Goal: Task Accomplishment & Management: Complete application form

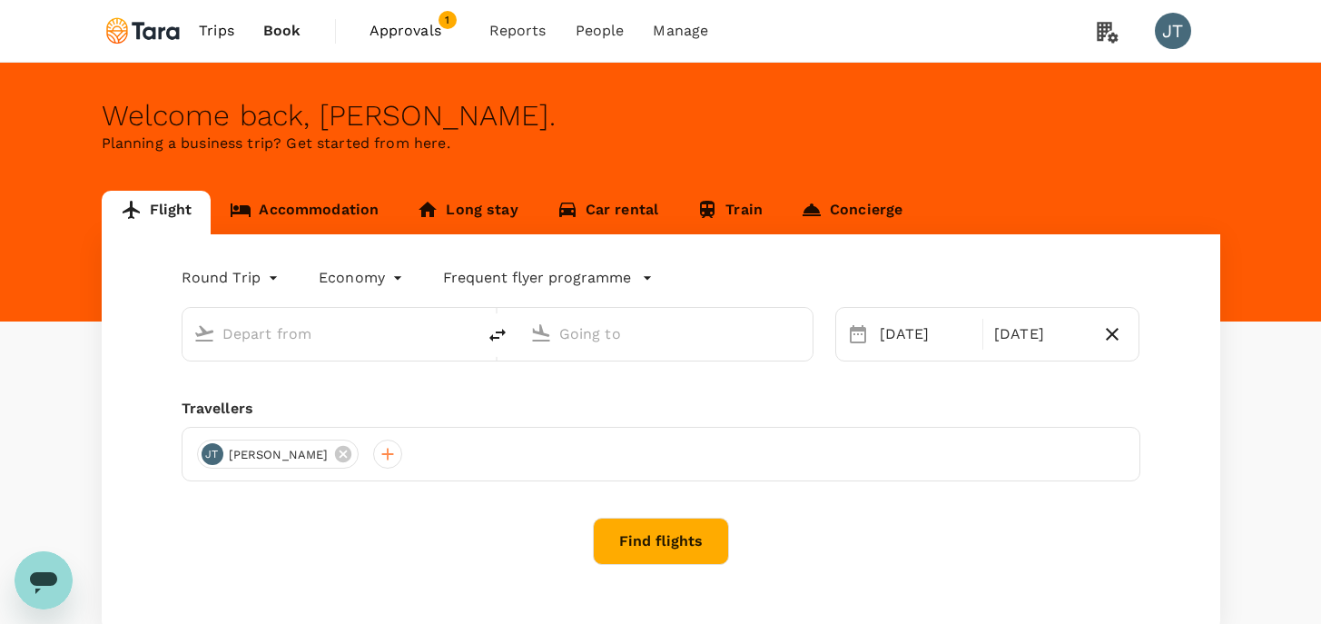
type input "business"
type input "Singapore Changi (SIN)"
type input "London Heathrow (LHR)"
type input "Singapore Changi (SIN)"
type input "London Heathrow (LHR)"
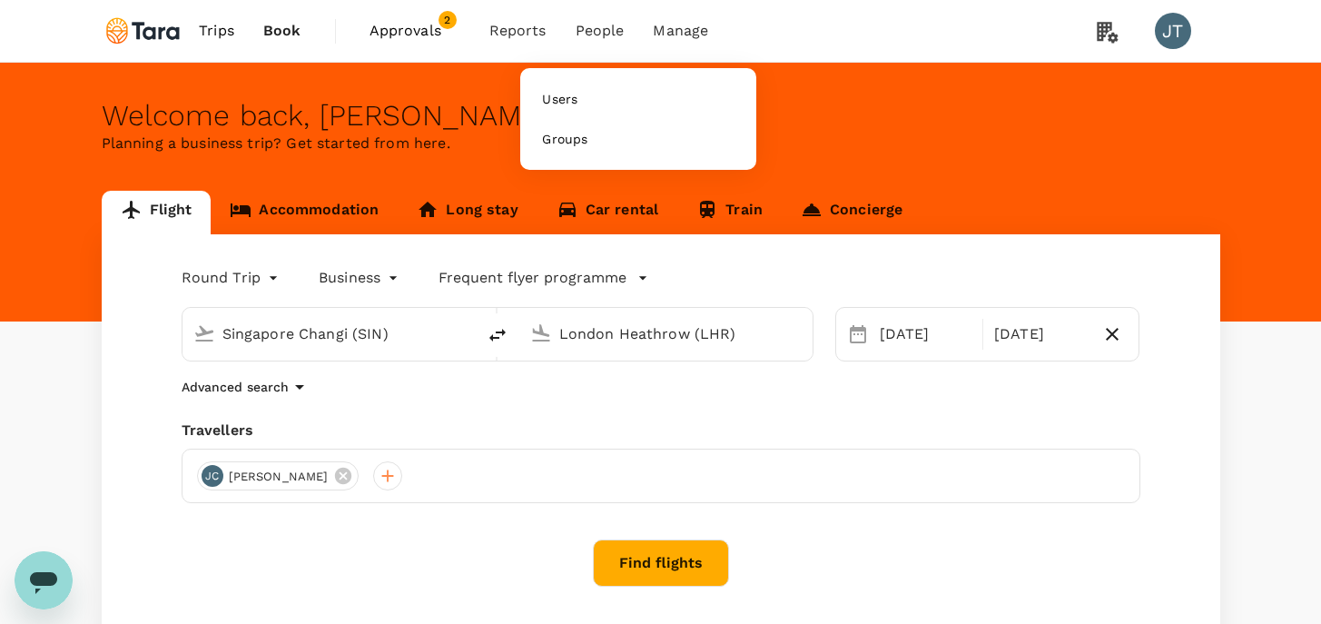
click at [600, 37] on span "People" at bounding box center [599, 31] width 49 height 22
click at [589, 97] on link "Users" at bounding box center [638, 99] width 214 height 40
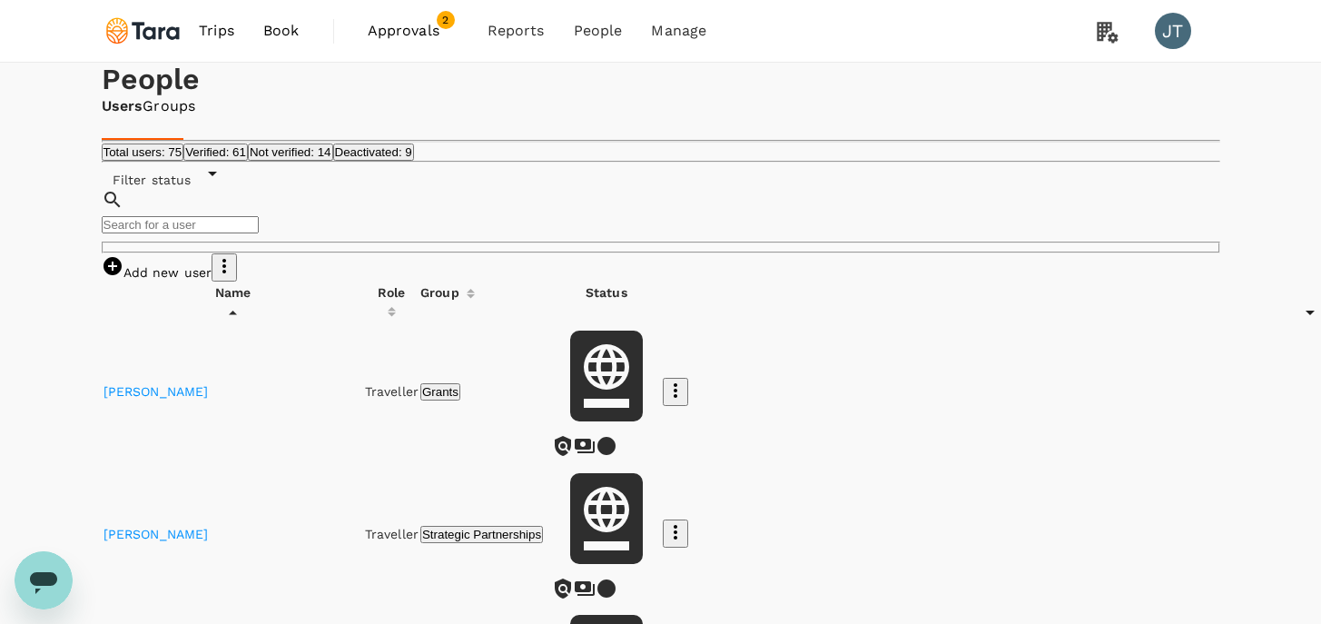
click at [212, 280] on link "Add new user" at bounding box center [157, 272] width 111 height 15
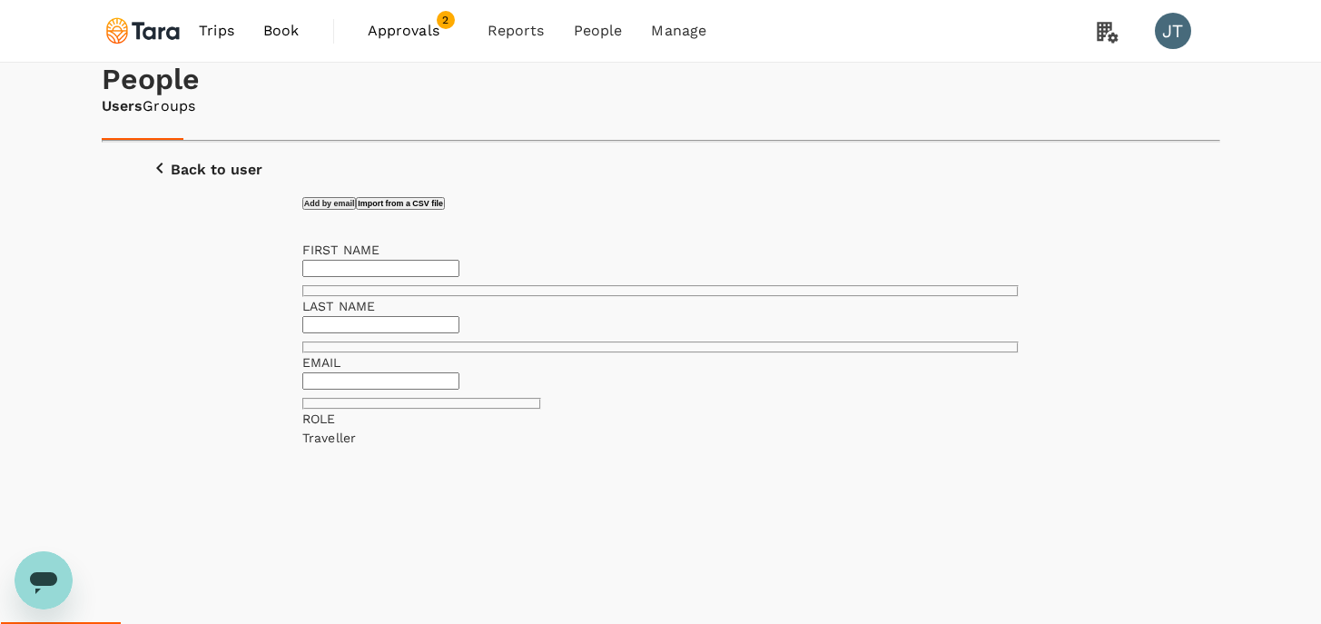
click at [421, 277] on input "text" at bounding box center [380, 268] width 157 height 17
paste input "[PERSON_NAME] <[EMAIL_ADDRESS][PERSON_NAME][DOMAIN_NAME]>"
drag, startPoint x: 402, startPoint y: 408, endPoint x: 628, endPoint y: 406, distance: 226.0
click at [459, 277] on input "[PERSON_NAME] <[EMAIL_ADDRESS][PERSON_NAME][DOMAIN_NAME]>" at bounding box center [380, 268] width 157 height 17
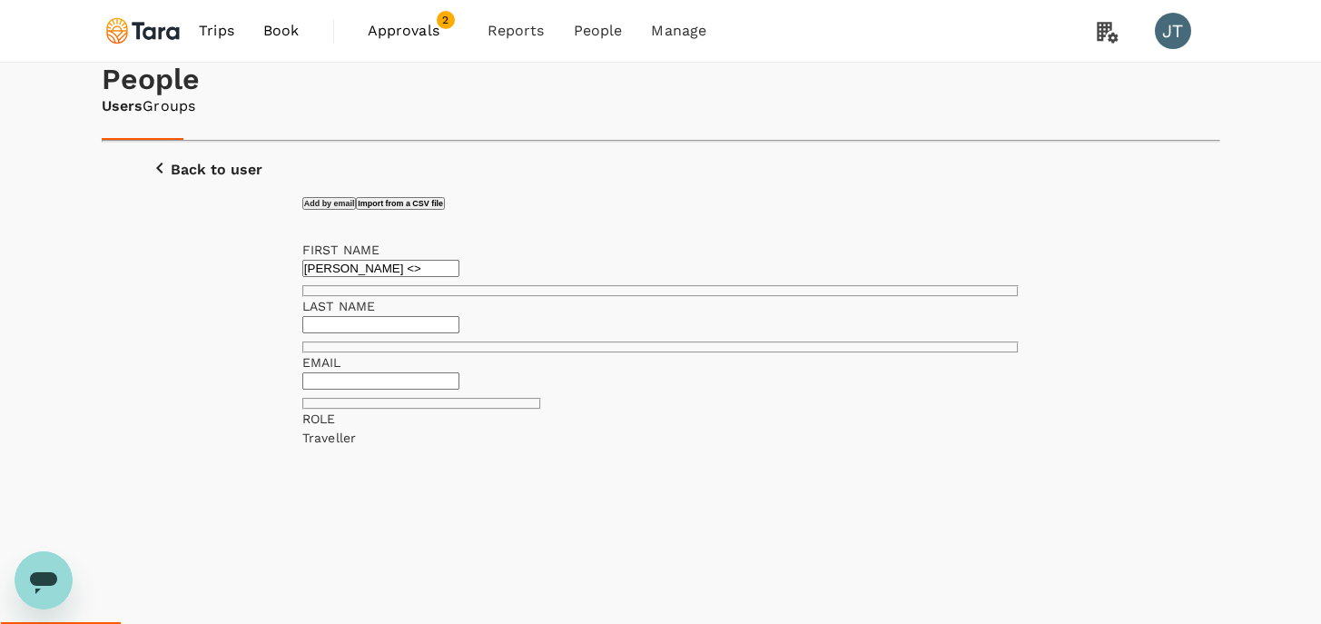
scroll to position [0, 0]
type input "Chathurika Wackwella Gamage <>"
click at [458, 389] on input "text" at bounding box center [380, 380] width 157 height 17
paste input "[EMAIL_ADDRESS][PERSON_NAME][DOMAIN_NAME]"
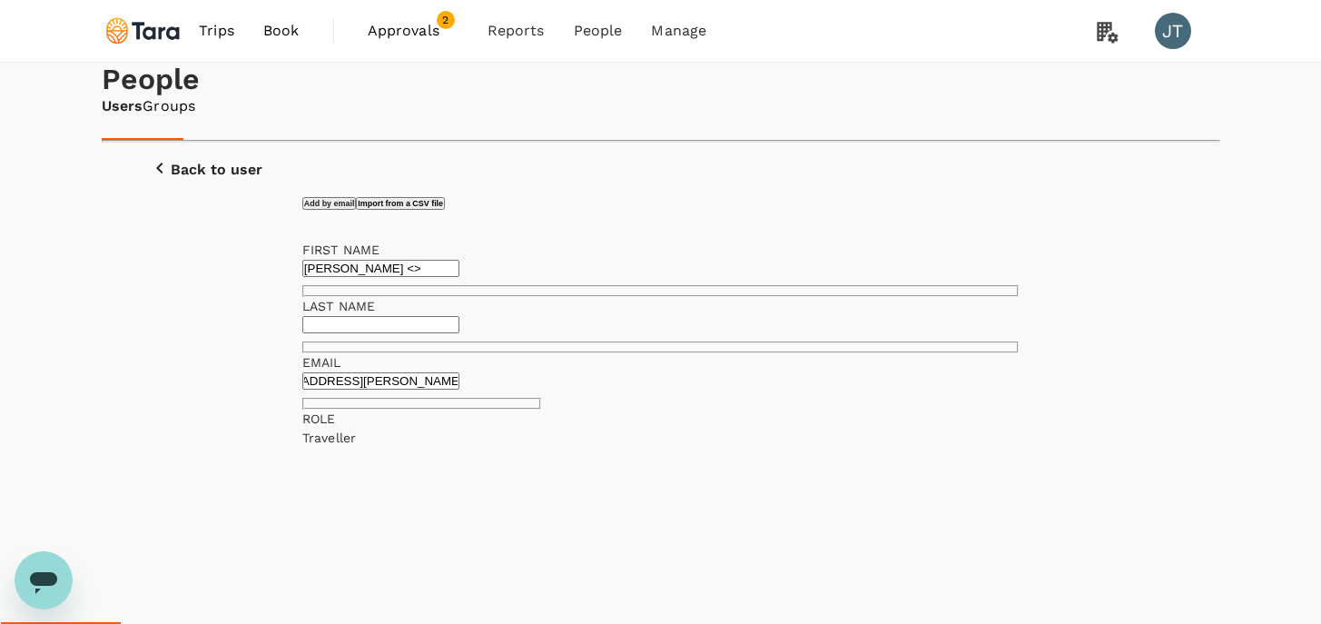
type input "[EMAIL_ADDRESS][PERSON_NAME][DOMAIN_NAME]"
click at [459, 277] on input "Chathurika Wackwella Gamage <>" at bounding box center [380, 268] width 157 height 17
type input "Chathurika Wackwella <>"
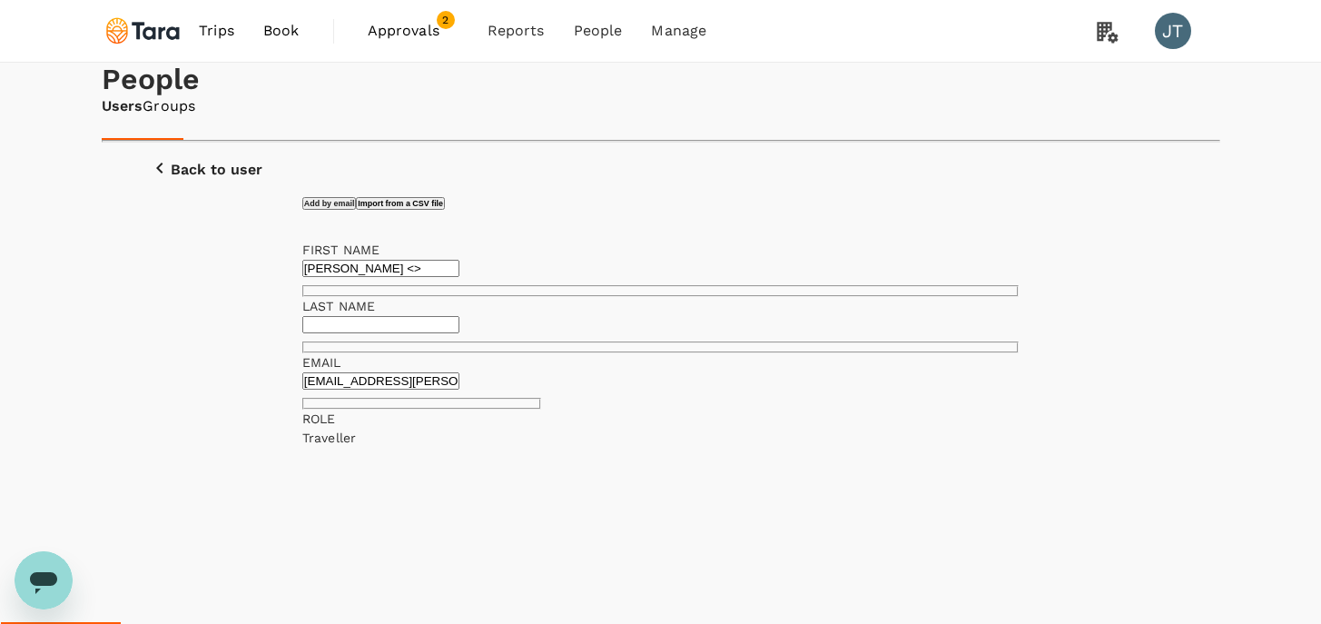
click at [459, 333] on input "text" at bounding box center [380, 324] width 157 height 17
paste input "[PERSON_NAME]"
type input "[PERSON_NAME]"
drag, startPoint x: 575, startPoint y: 418, endPoint x: 396, endPoint y: 411, distance: 179.9
click at [396, 277] on input "Chathurika Wackwella <>" at bounding box center [380, 268] width 157 height 17
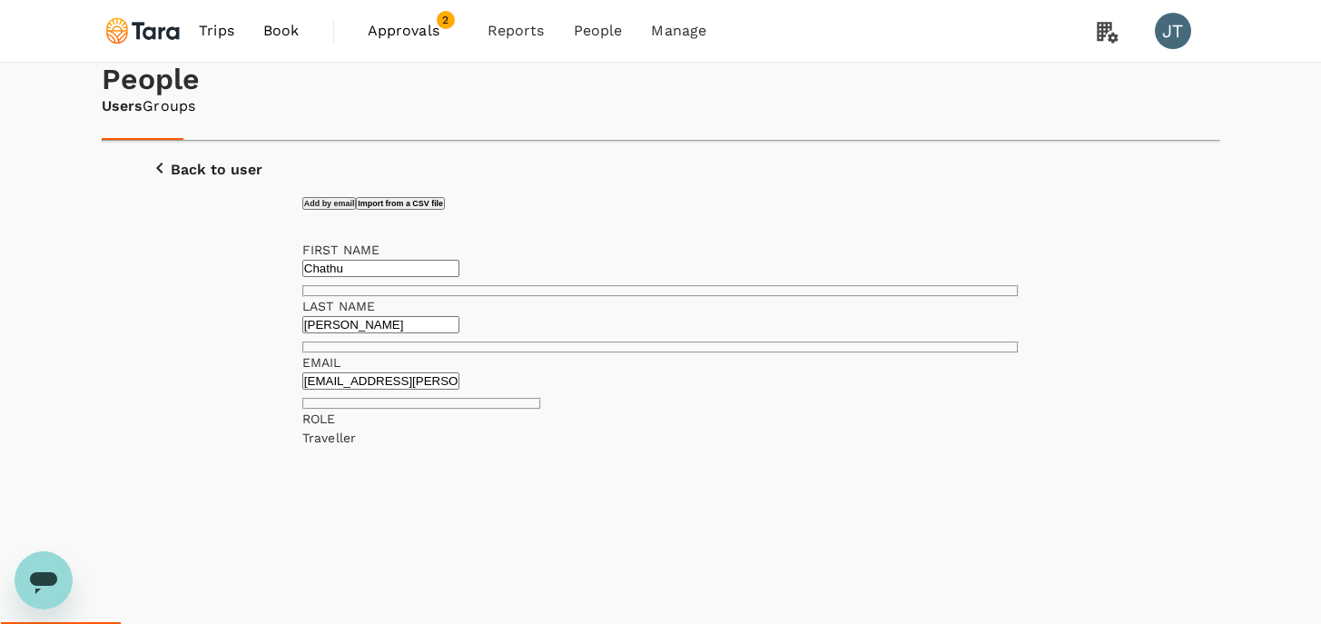
type input "Chathu"
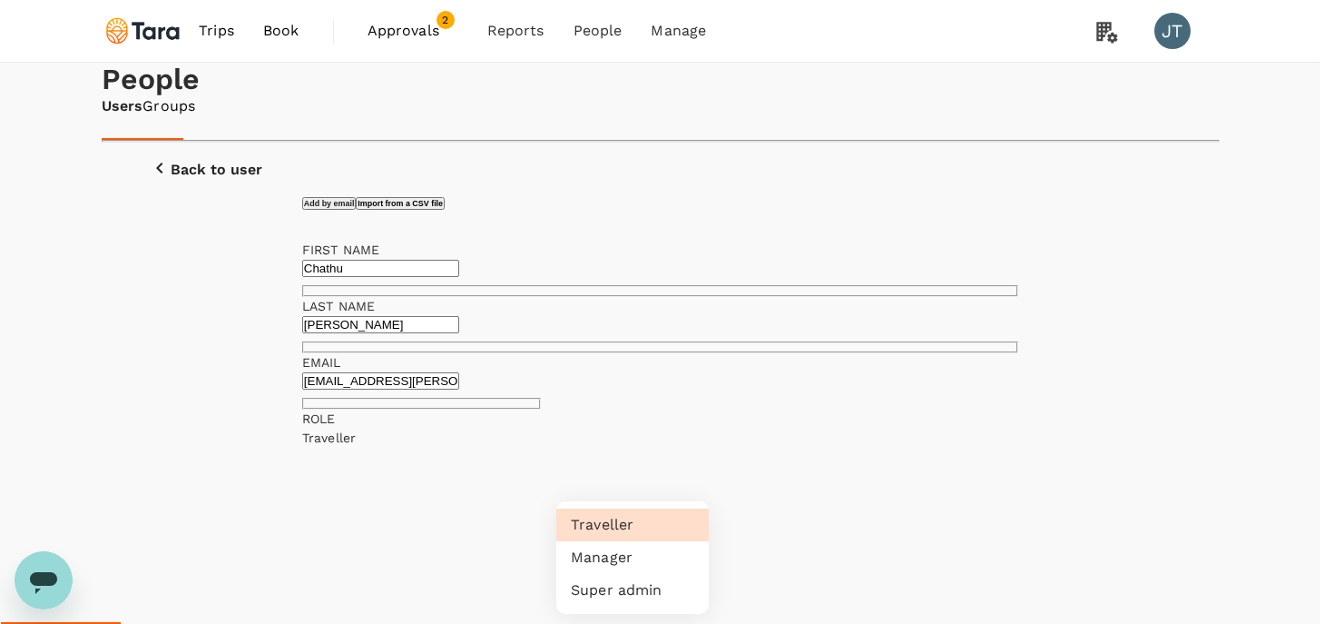
click at [675, 495] on div at bounding box center [667, 312] width 1334 height 624
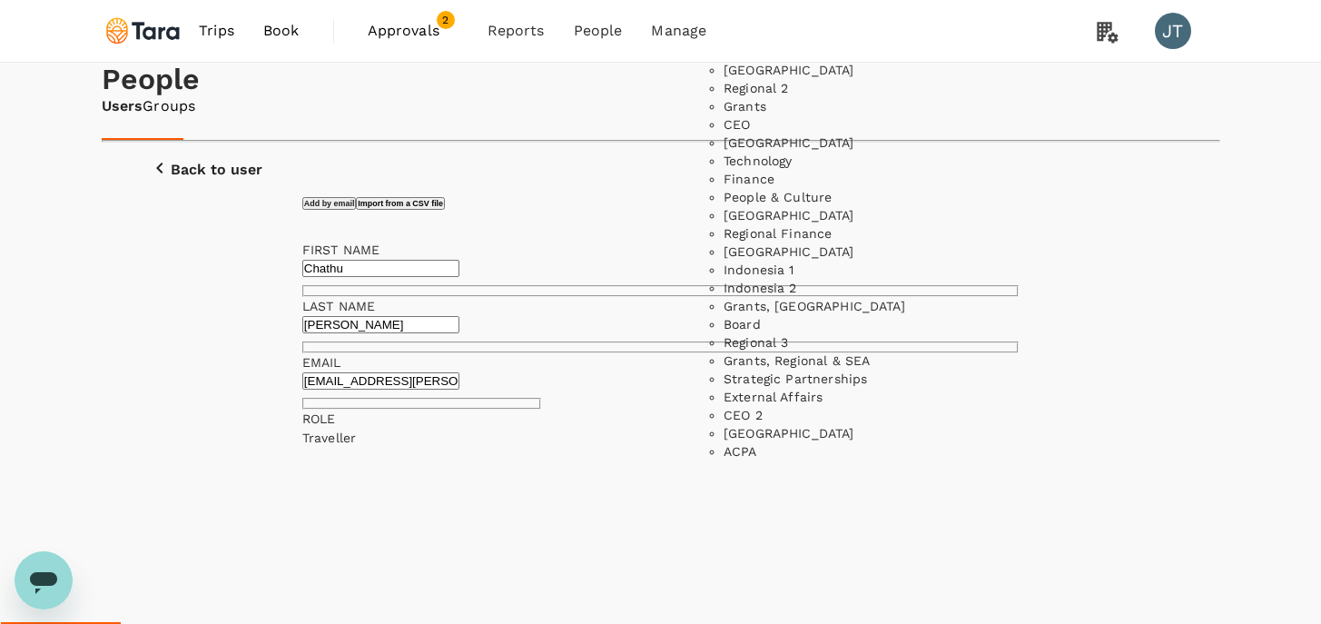
scroll to position [371, 0]
click at [812, 351] on li "Regional 3" at bounding box center [855, 342] width 264 height 18
type input "Regional 3"
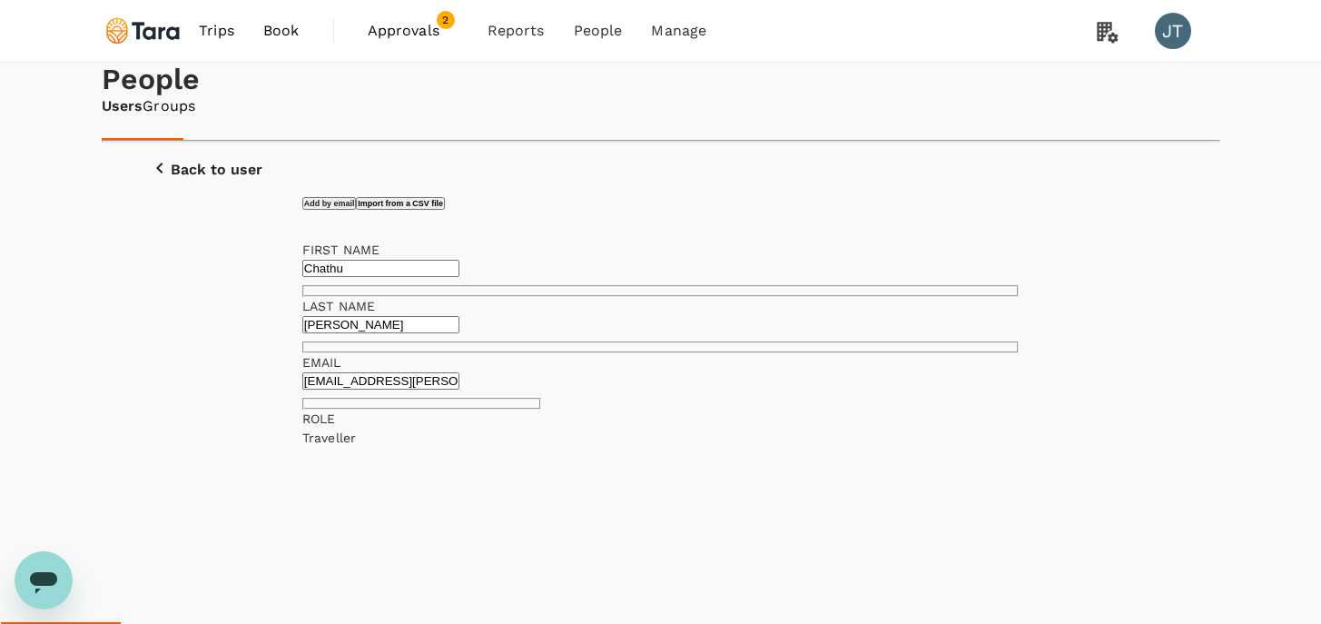
scroll to position [74, 0]
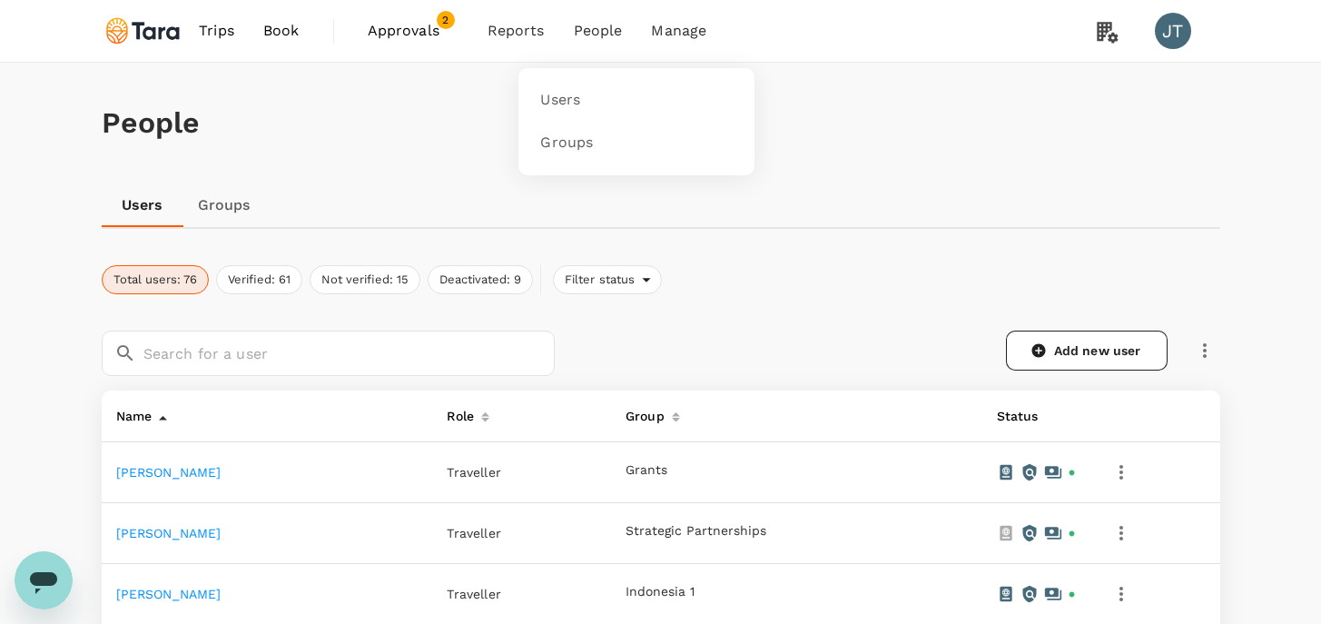
click at [585, 29] on span "People" at bounding box center [598, 31] width 49 height 22
click at [582, 93] on link "Users" at bounding box center [636, 100] width 214 height 43
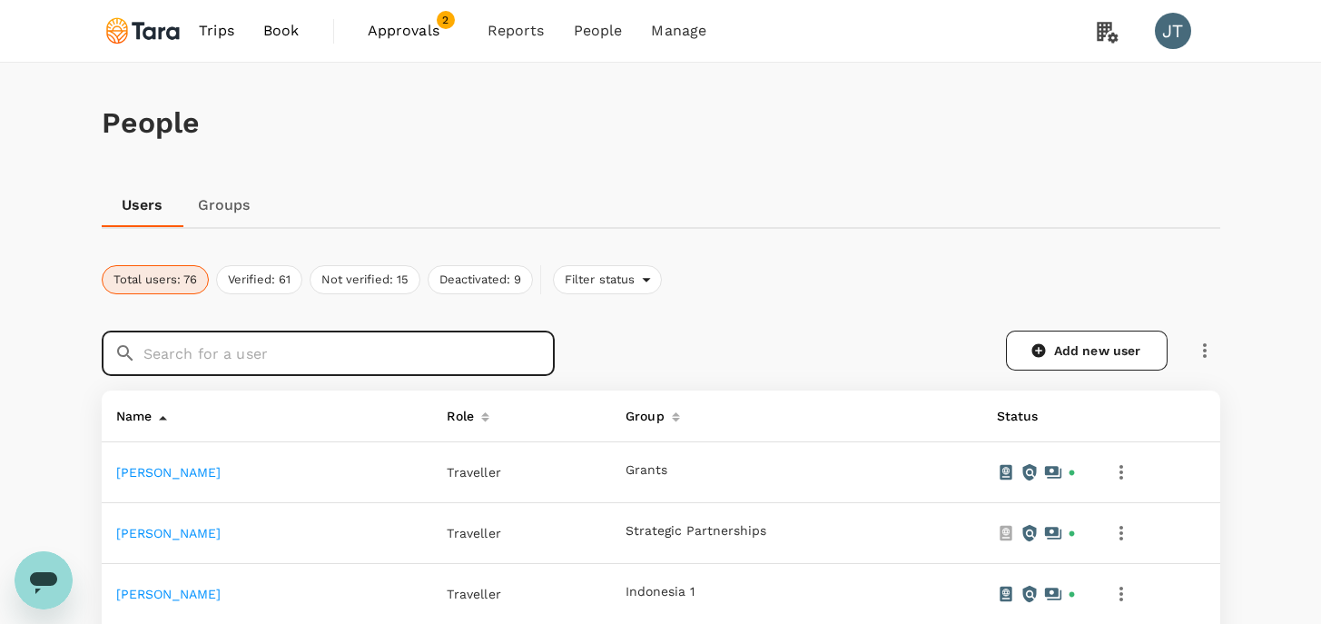
click at [313, 343] on input "text" at bounding box center [348, 352] width 411 height 45
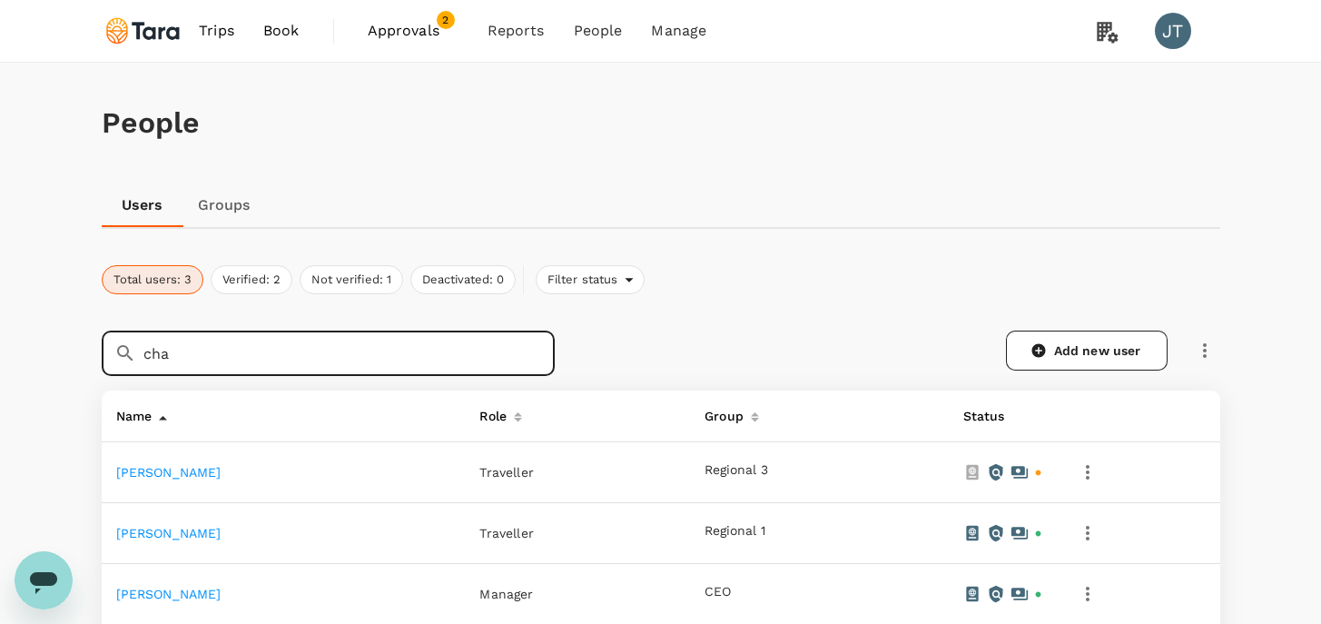
type input "cha"
click at [1099, 468] on button "button" at bounding box center [1087, 472] width 31 height 31
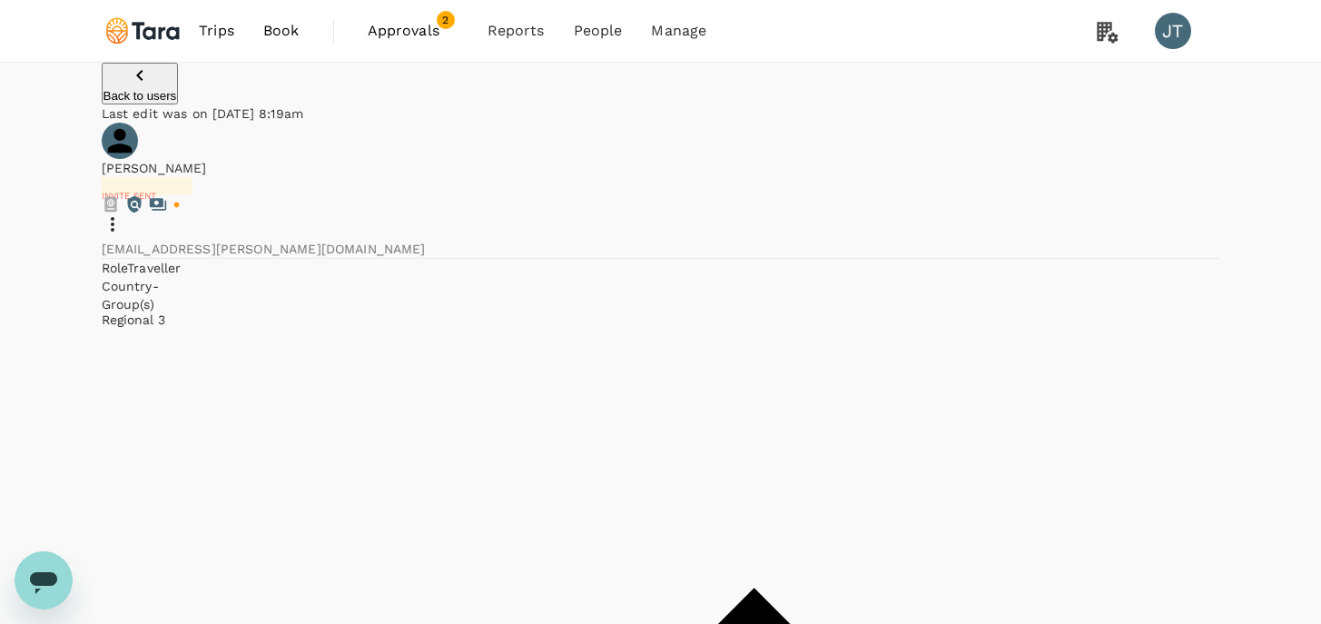
click at [123, 213] on icon at bounding box center [113, 224] width 22 height 22
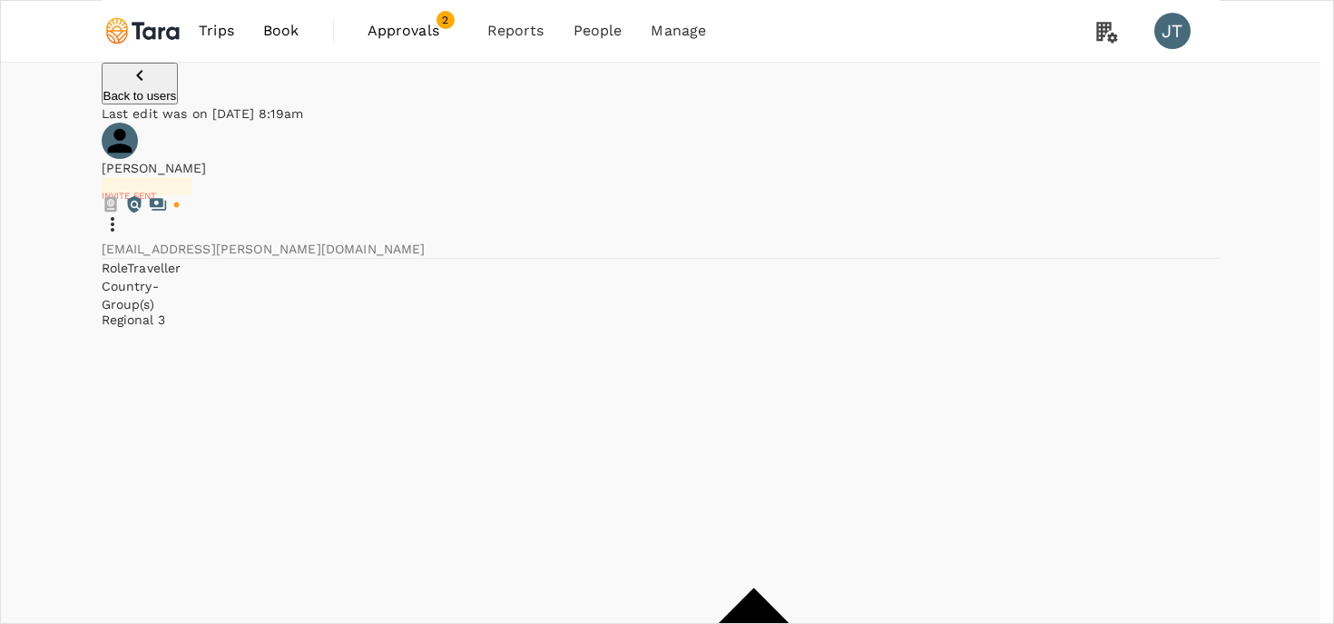
paste input "[PERSON_NAME]"
drag, startPoint x: 892, startPoint y: 128, endPoint x: 753, endPoint y: 122, distance: 139.0
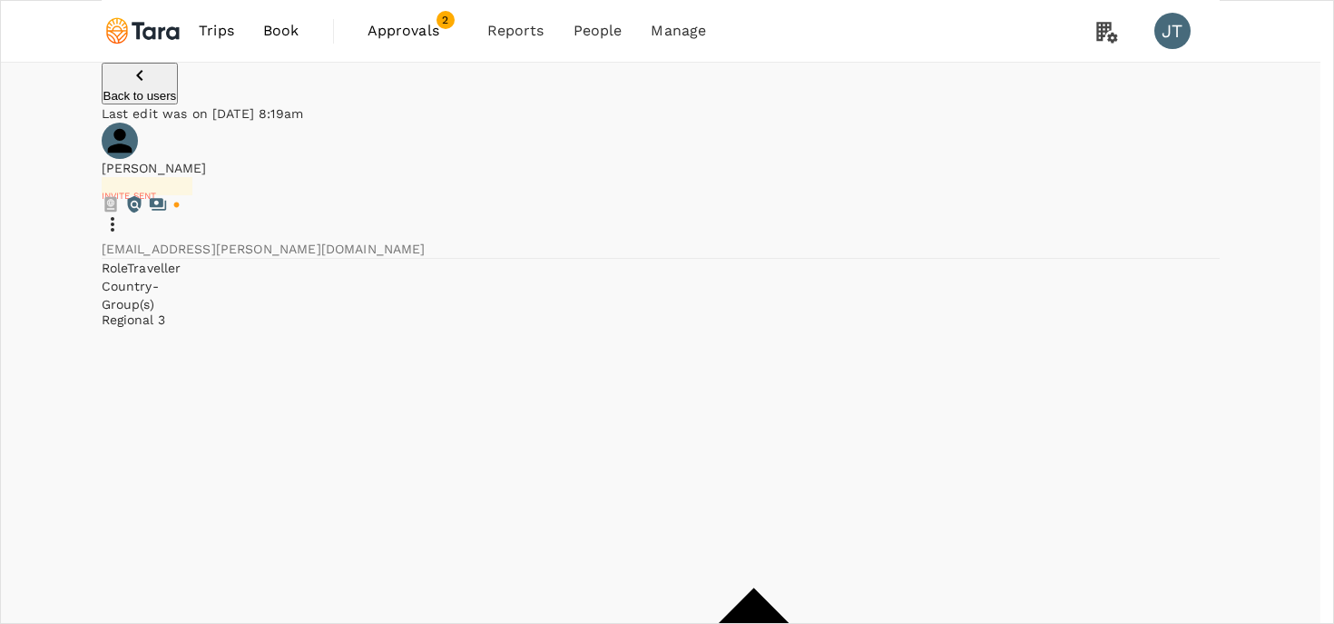
paste input "[PERSON_NAME] <[EMAIL_ADDRESS][PERSON_NAME][DOMAIN_NAME]>"
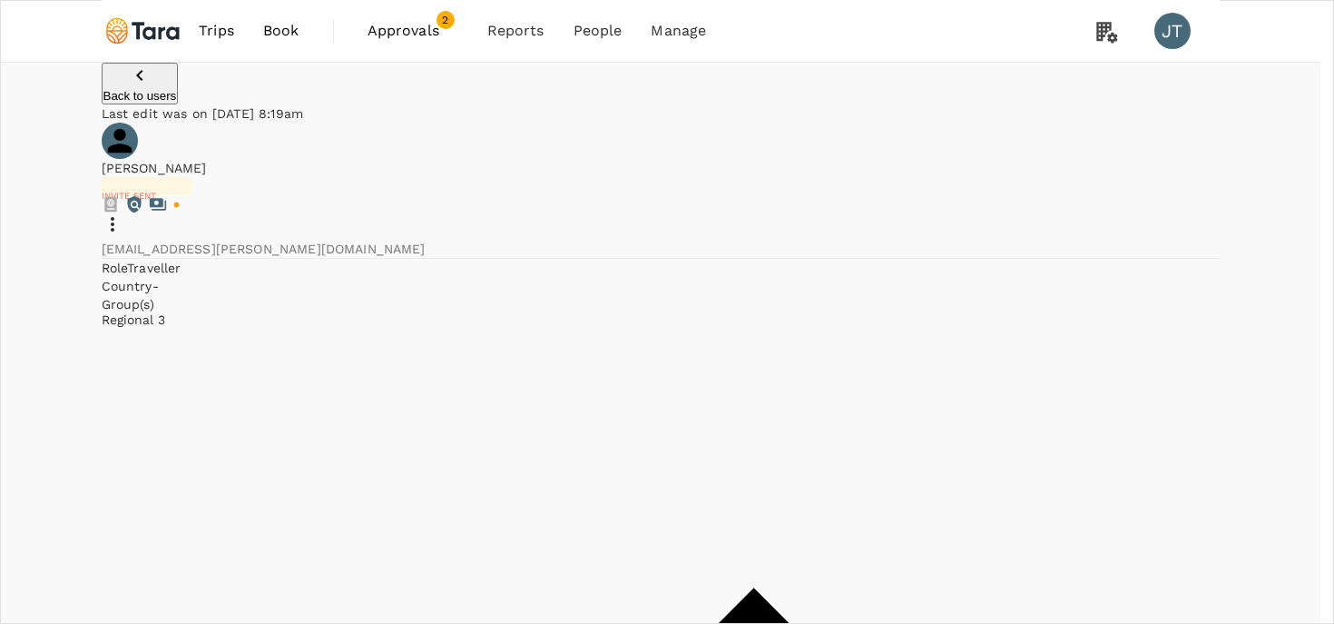
type input "Chathurika"
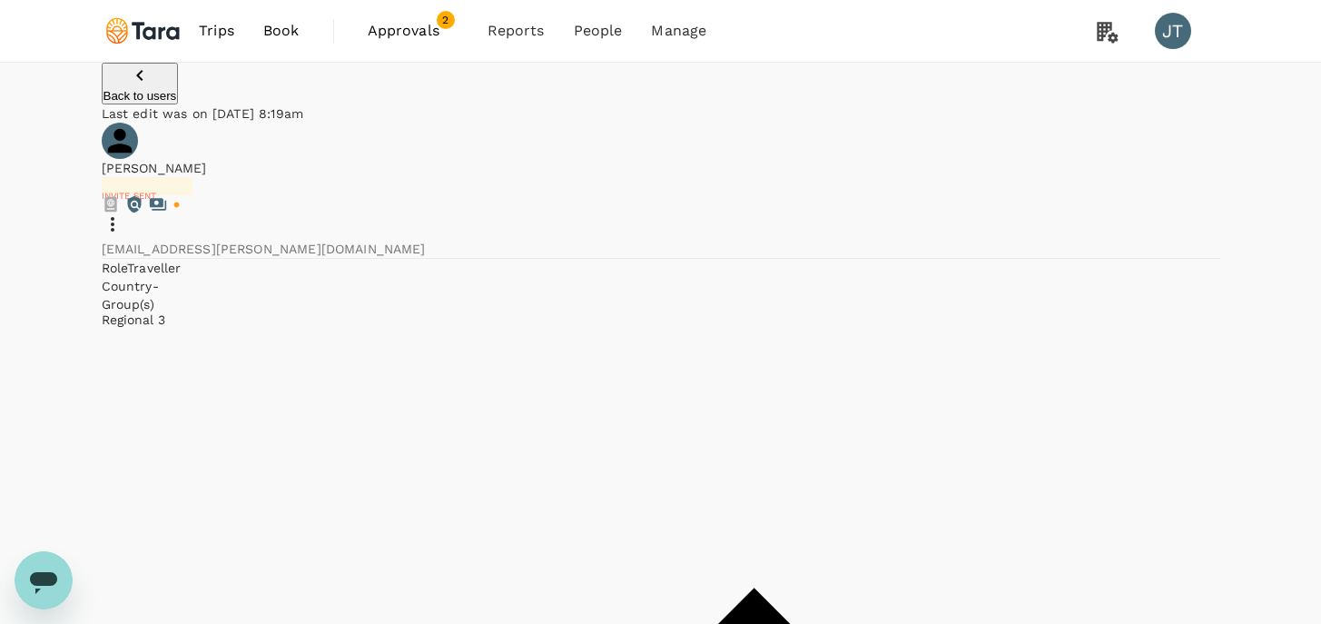
click at [174, 103] on p "Back to users" at bounding box center [140, 96] width 74 height 14
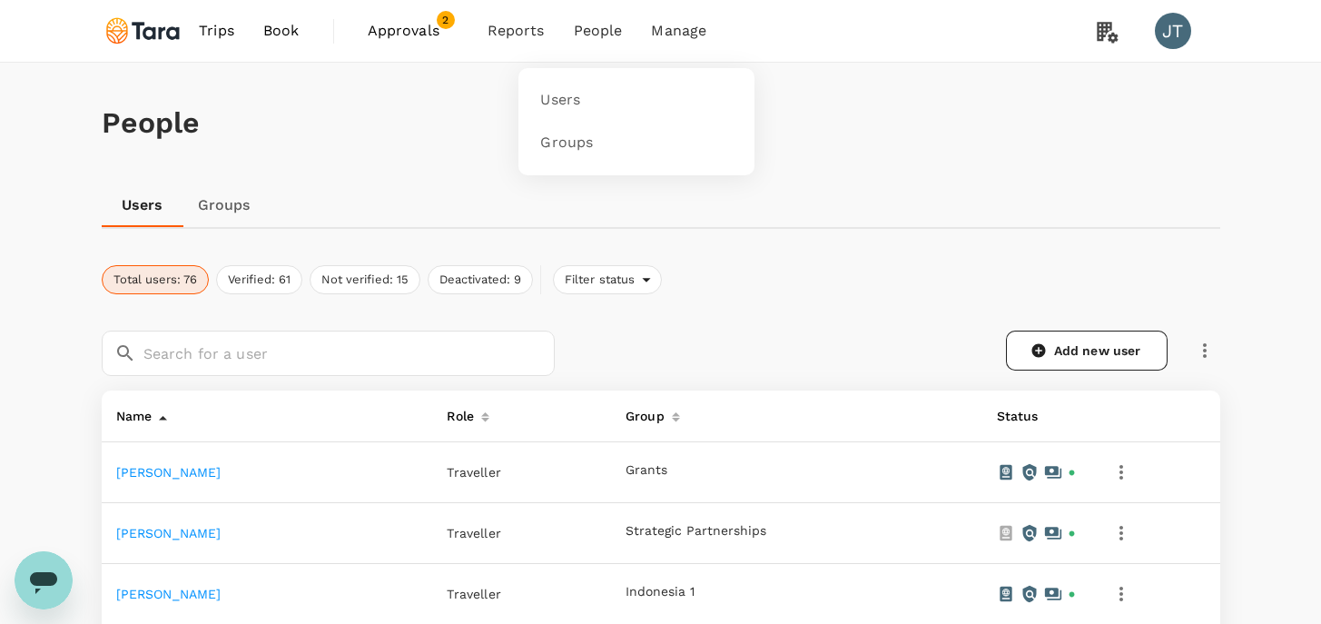
click at [689, 34] on span "Manage" at bounding box center [678, 31] width 55 height 22
click at [605, 34] on span "People" at bounding box center [598, 31] width 49 height 22
click at [579, 110] on link "Users" at bounding box center [636, 100] width 214 height 43
click at [1070, 344] on link "Add new user" at bounding box center [1087, 350] width 162 height 40
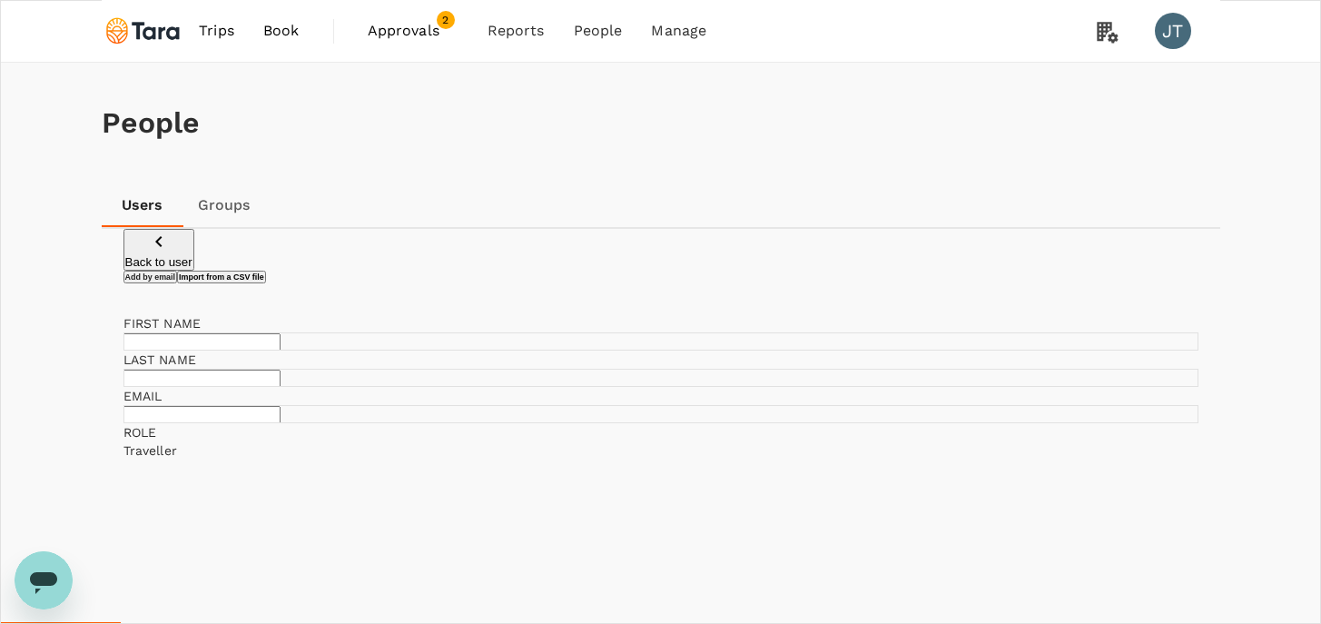
click at [280, 350] on input "text" at bounding box center [201, 341] width 157 height 17
type input "s"
type input "[PERSON_NAME]"
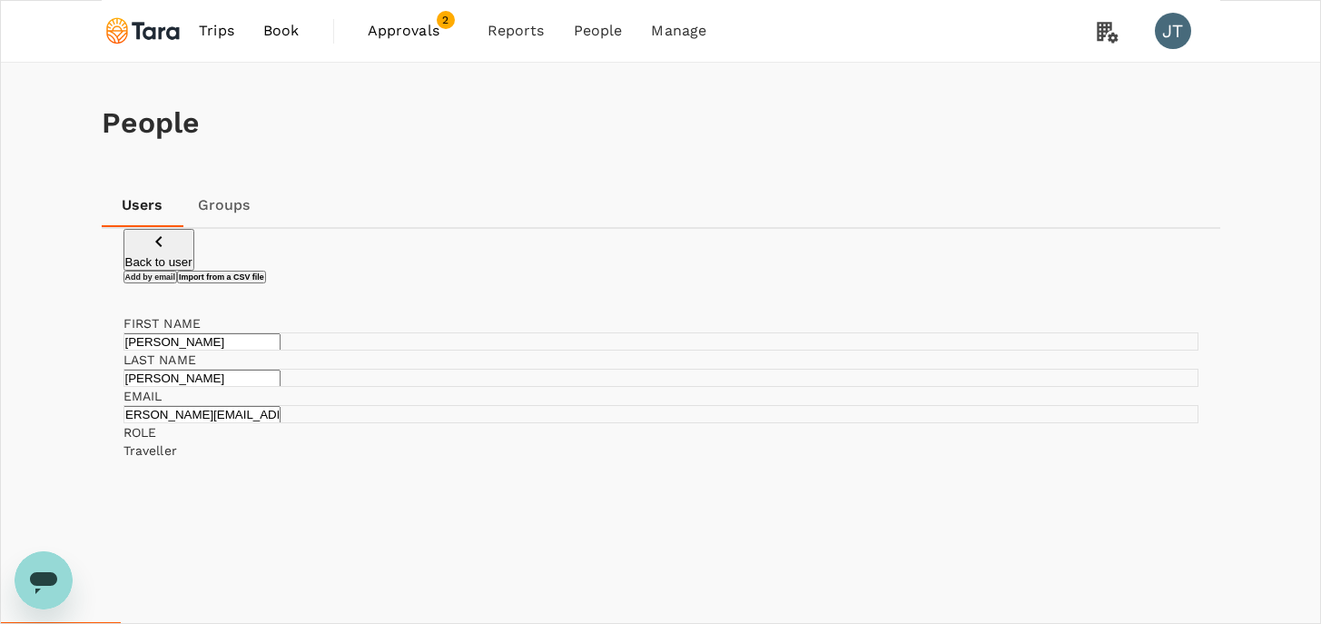
type input "[PERSON_NAME][EMAIL_ADDRESS][PERSON_NAME][DOMAIN_NAME]"
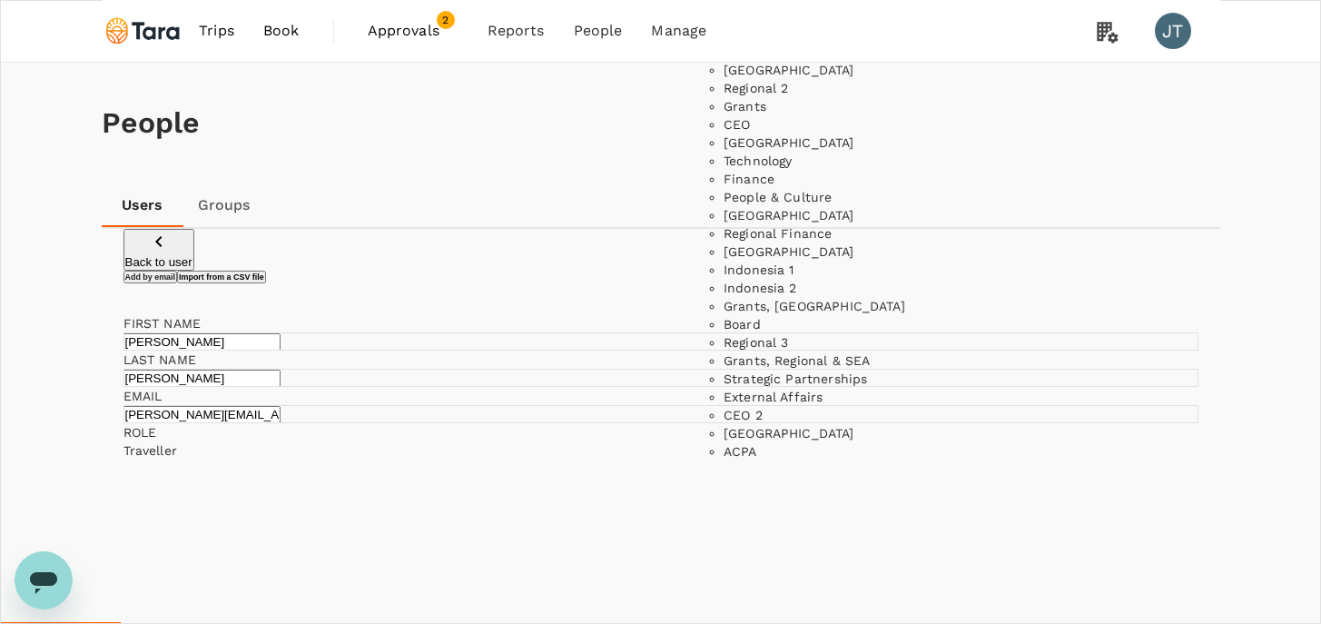
scroll to position [491, 0]
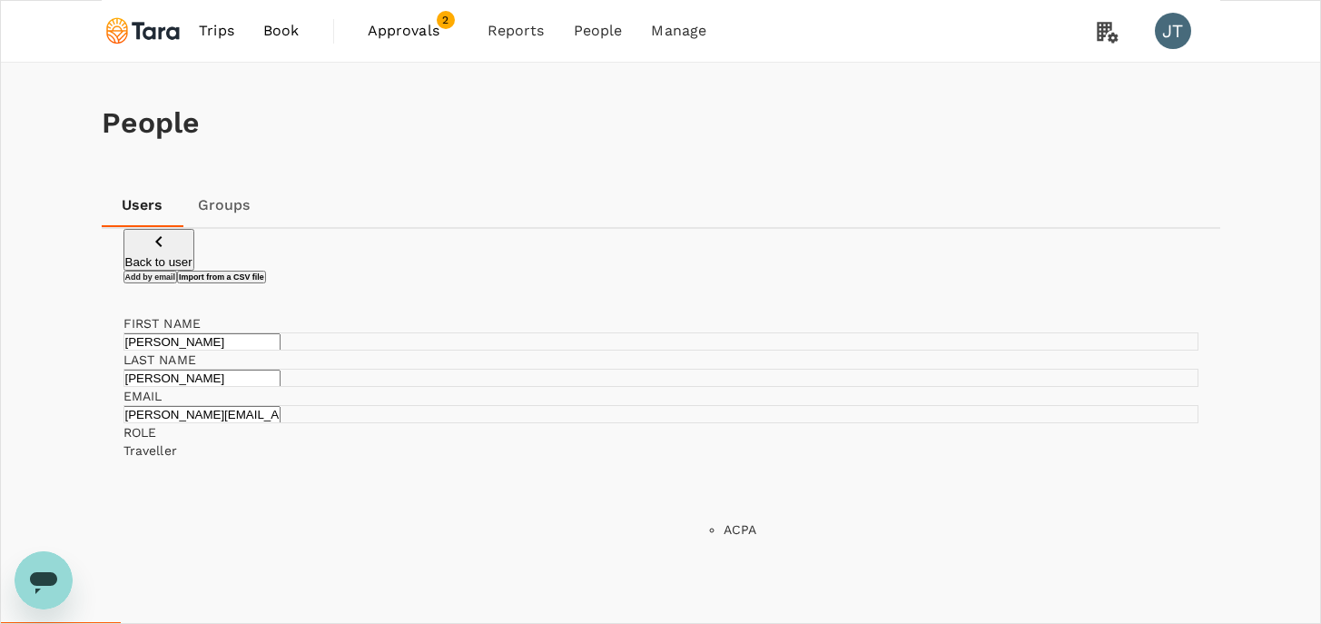
click at [776, 538] on li "ACPA" at bounding box center [855, 529] width 264 height 18
type input "ACPA"
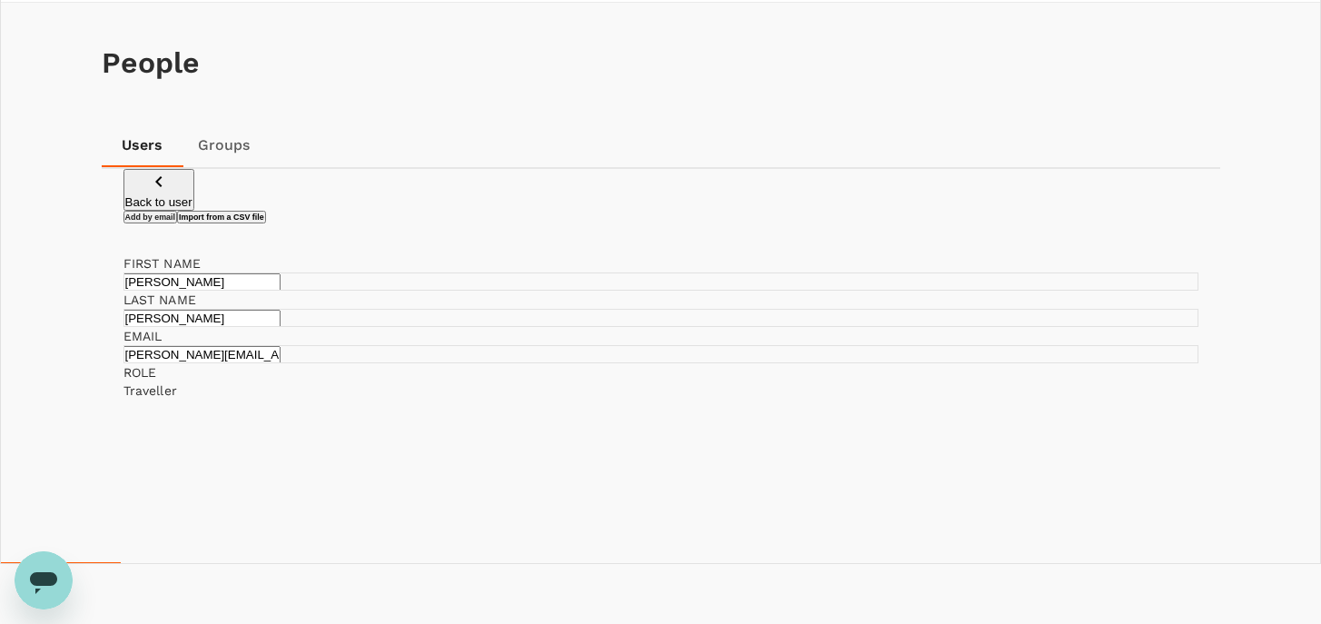
scroll to position [83, 0]
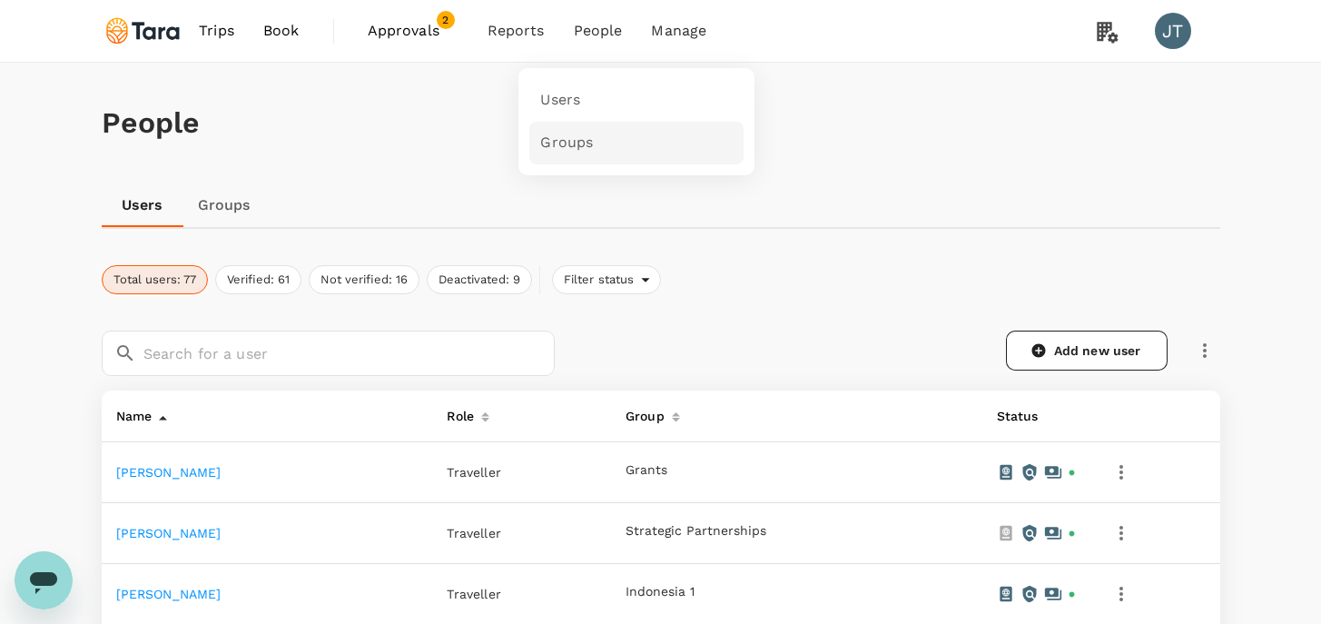
click at [574, 150] on span "Groups" at bounding box center [566, 143] width 53 height 21
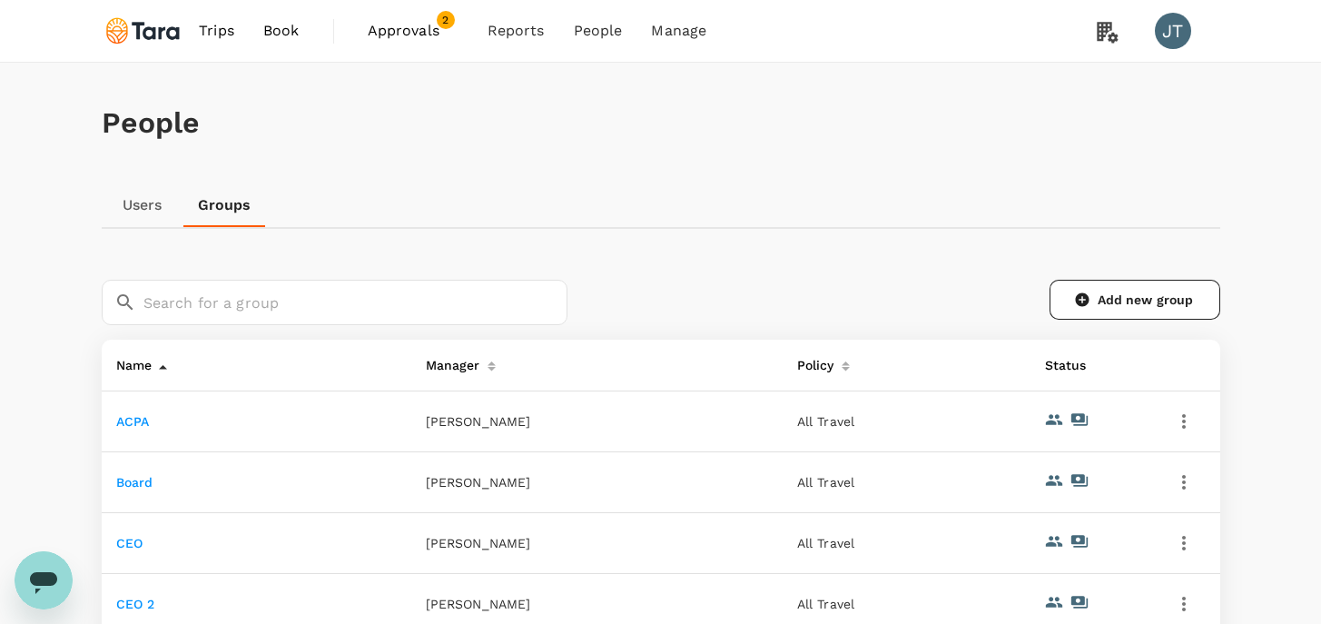
click at [113, 428] on td "ACPA" at bounding box center [256, 421] width 309 height 61
click at [128, 424] on link "ACPA" at bounding box center [133, 421] width 34 height 15
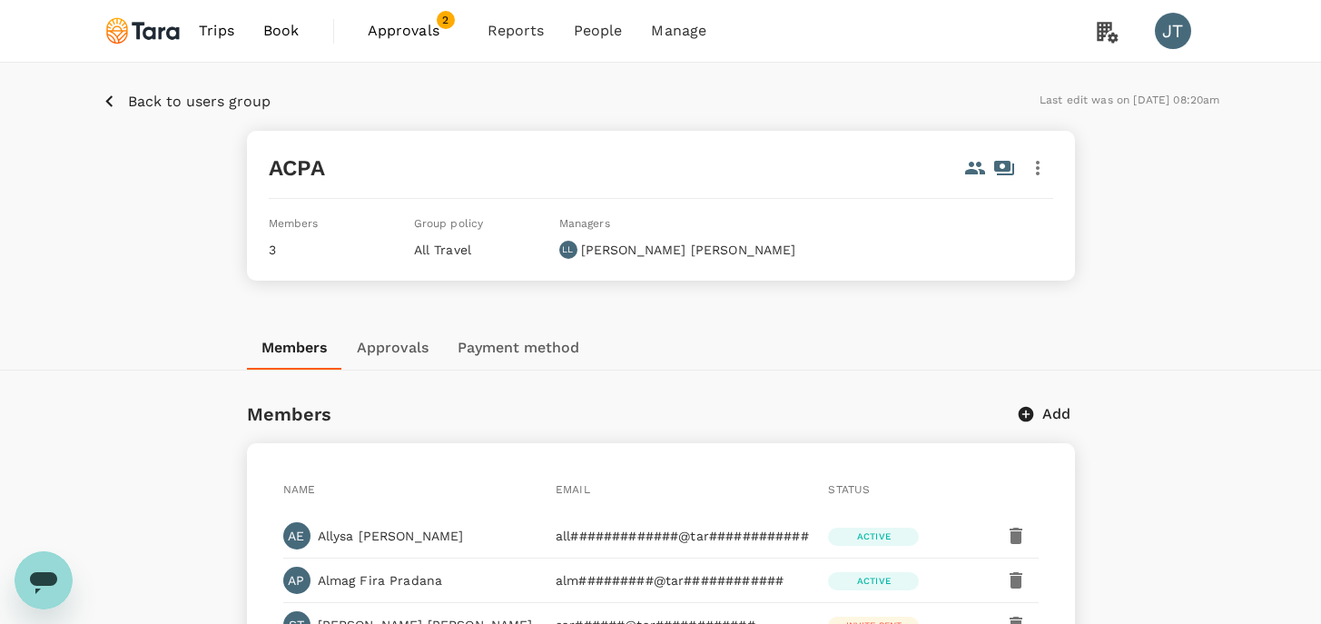
scroll to position [137, 0]
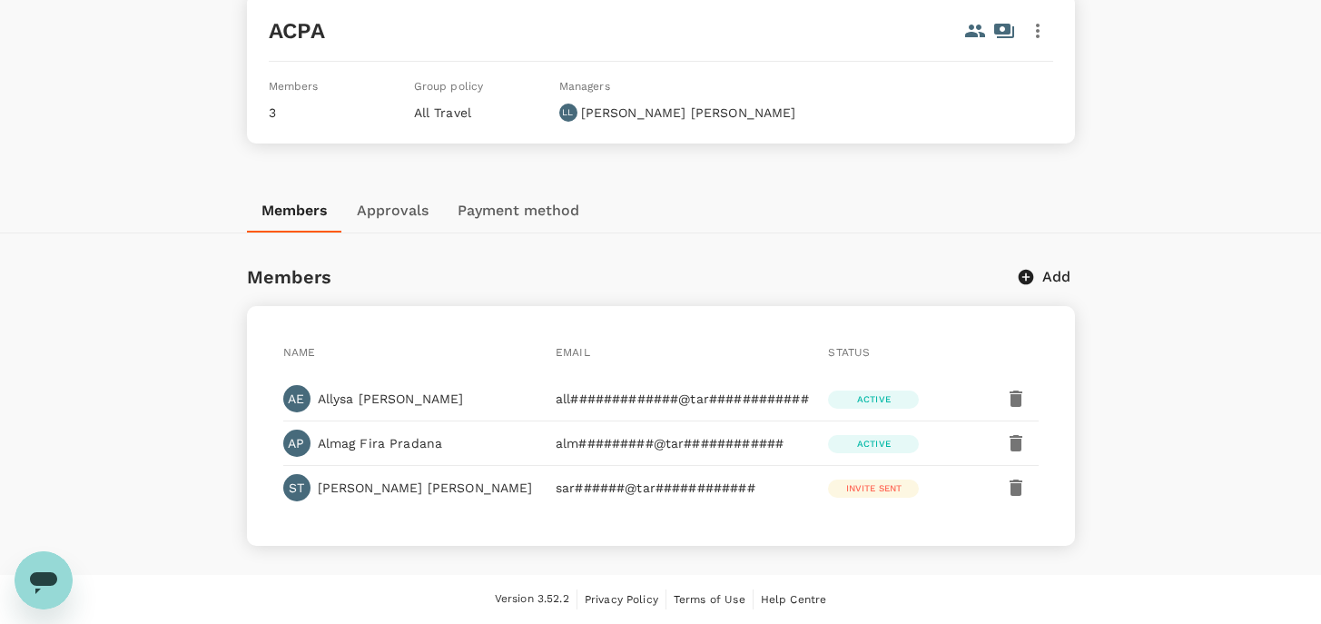
click at [411, 445] on p "Almag Fira Pradana" at bounding box center [380, 443] width 125 height 18
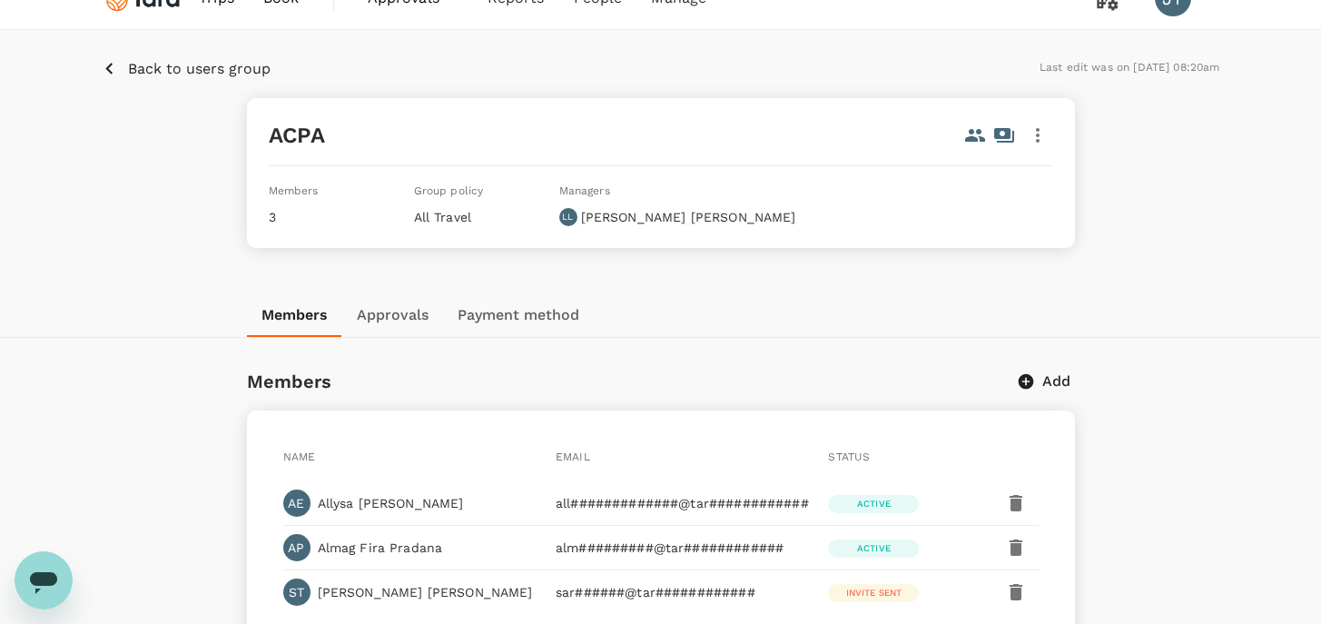
click at [180, 70] on p "Back to users group" at bounding box center [199, 69] width 142 height 22
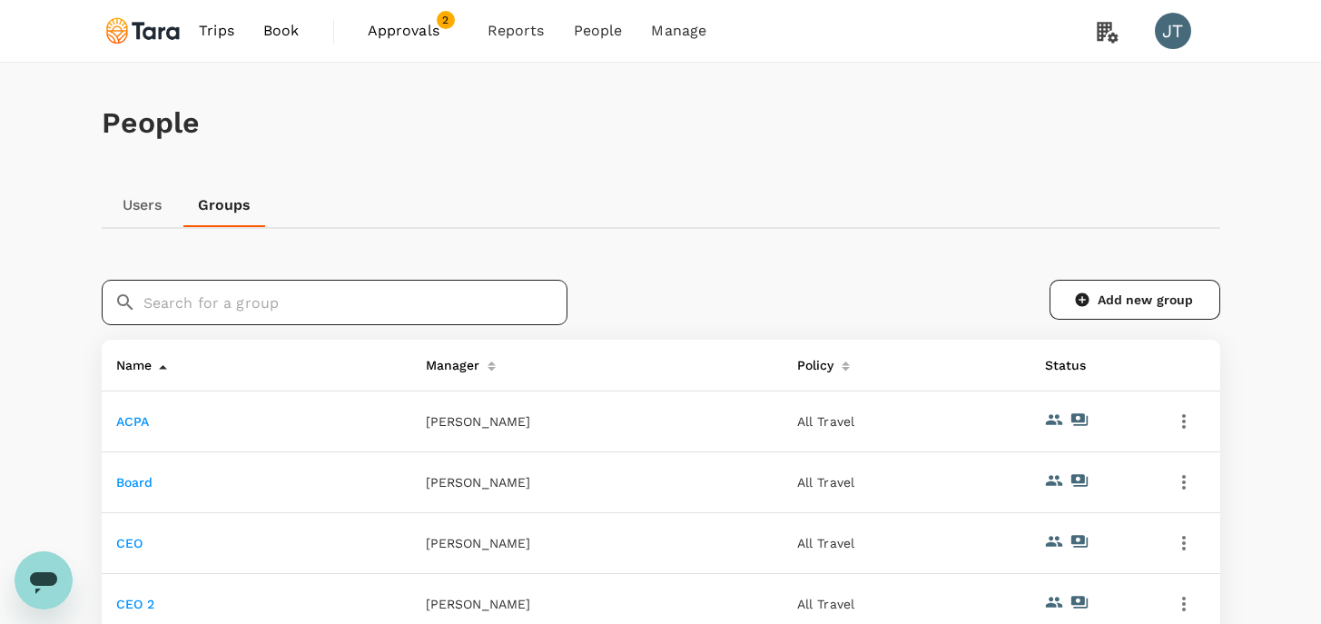
click at [258, 314] on input "text" at bounding box center [355, 302] width 424 height 45
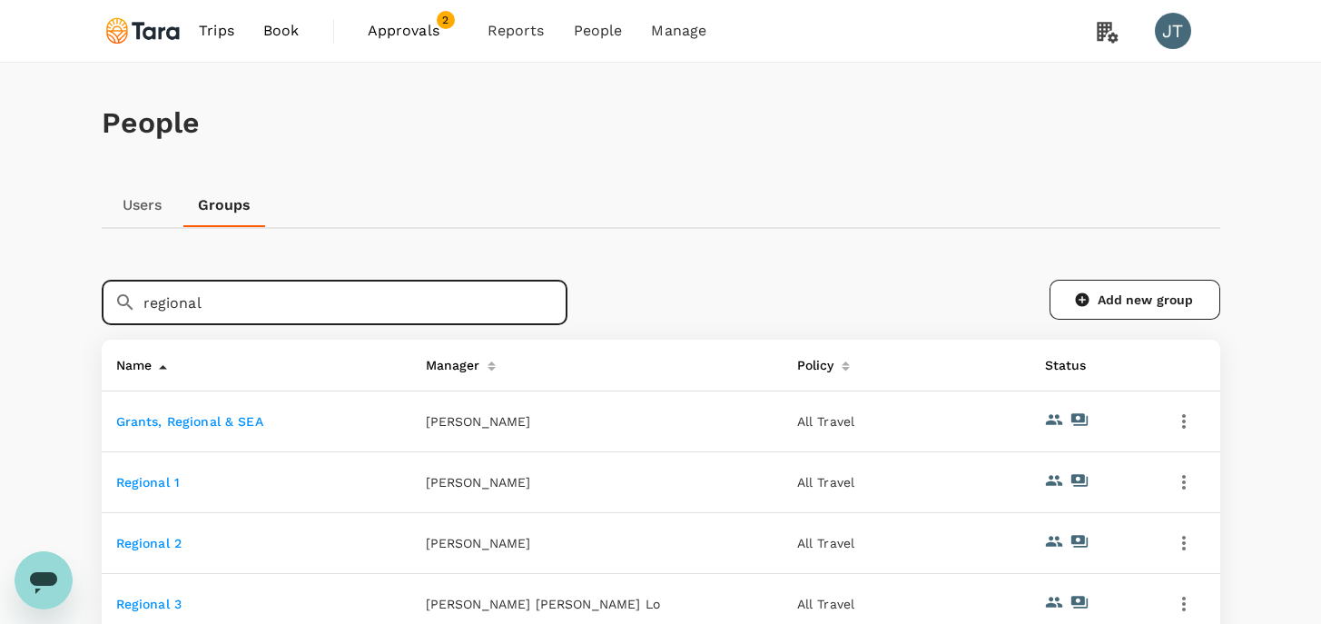
scroll to position [23, 0]
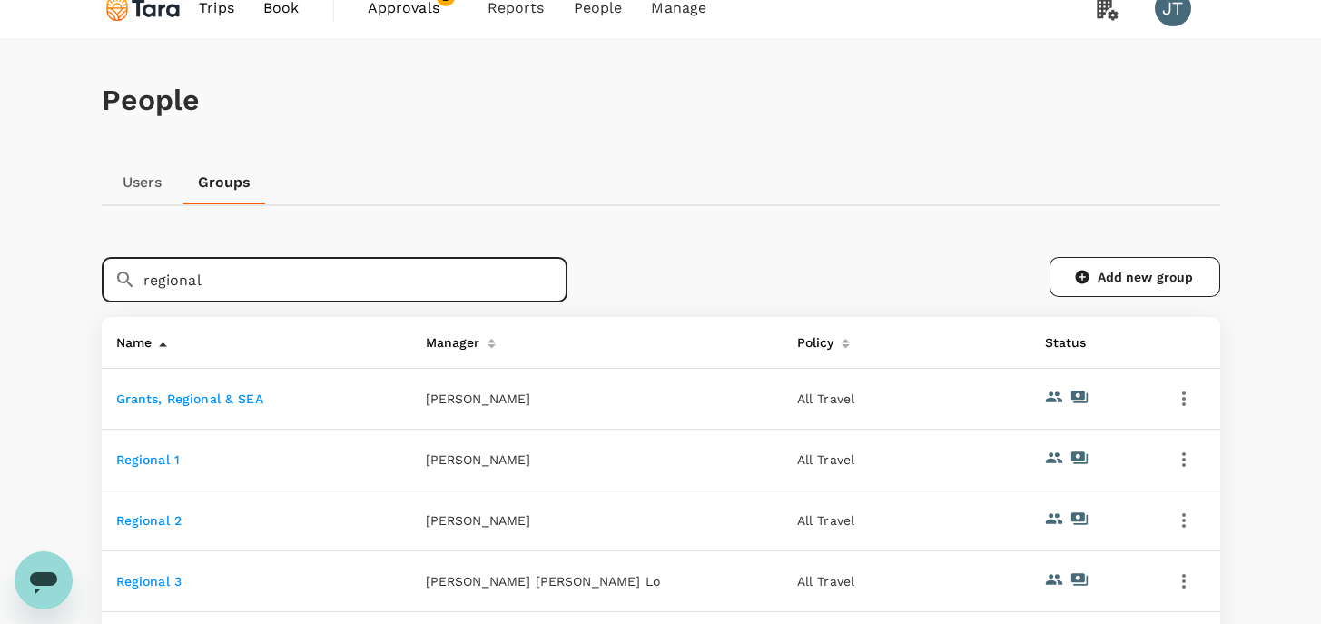
type input "regional"
click at [164, 584] on link "Regional 3" at bounding box center [149, 581] width 66 height 15
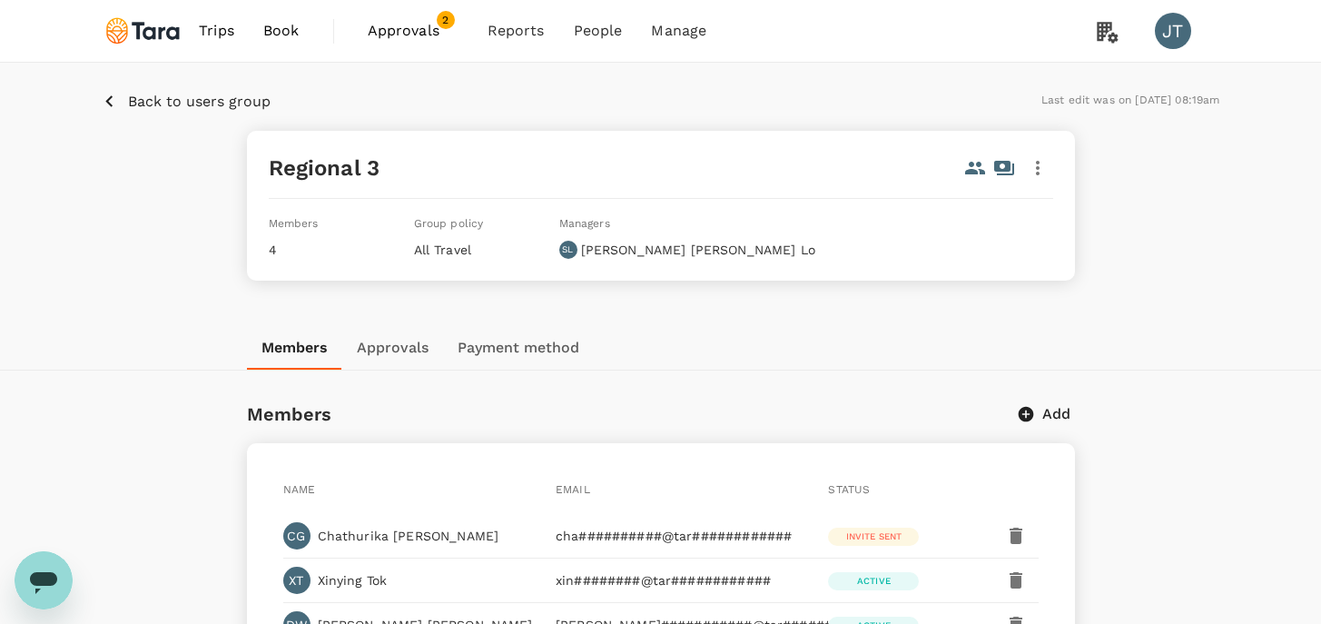
scroll to position [43, 0]
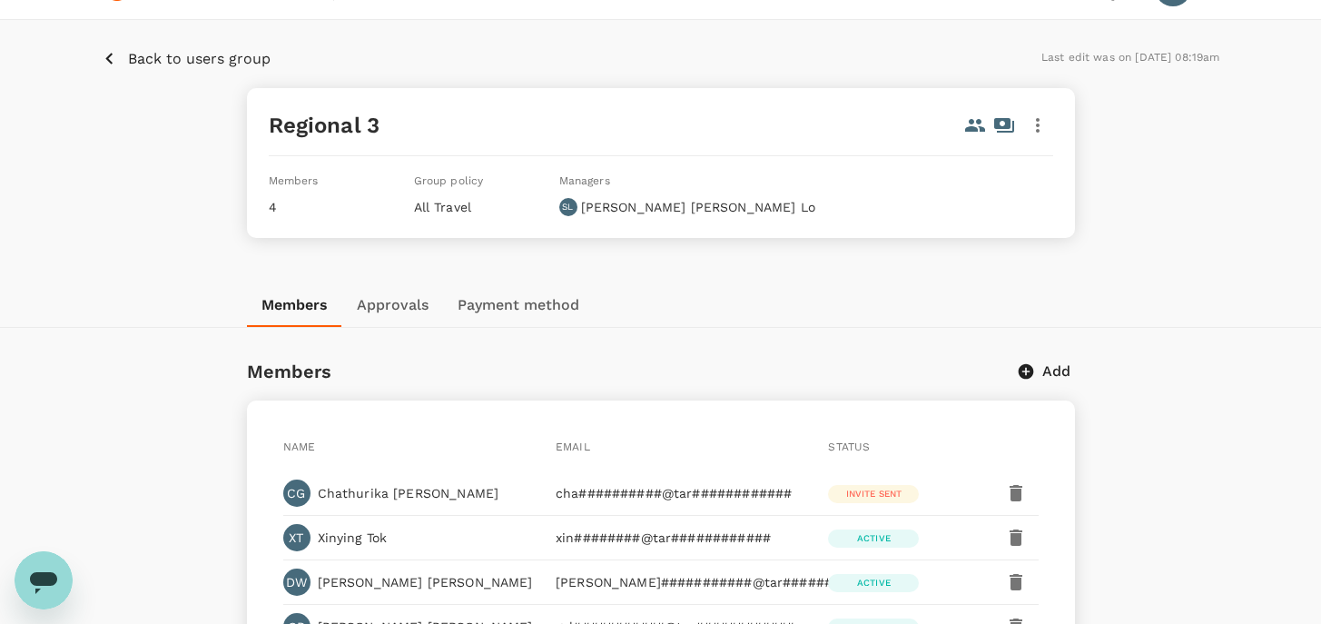
click at [402, 490] on p "Chathurika Gamage" at bounding box center [409, 493] width 182 height 18
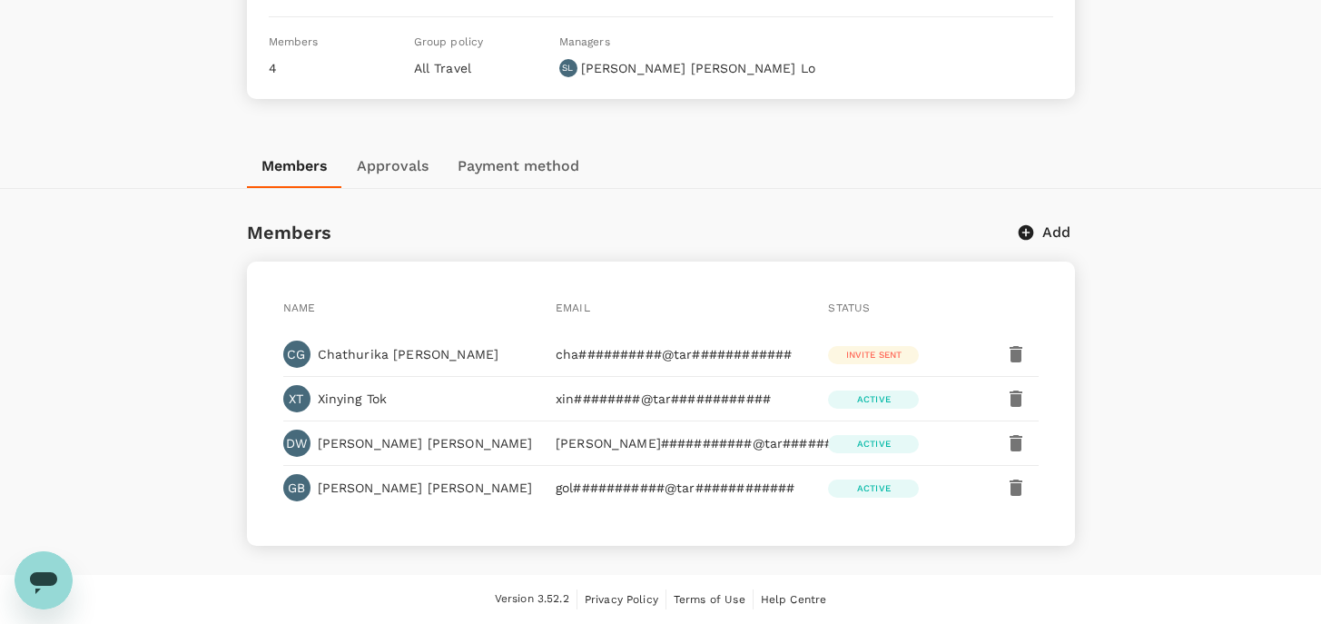
scroll to position [0, 0]
